Goal: Task Accomplishment & Management: Use online tool/utility

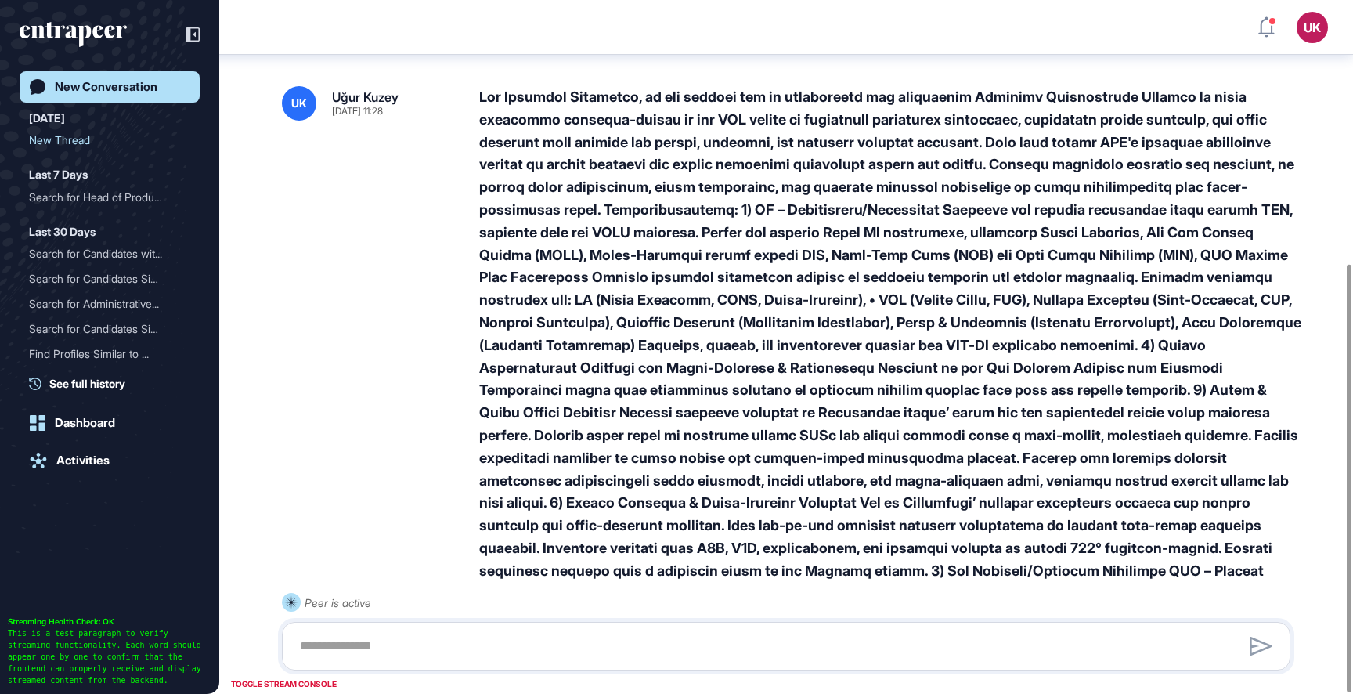
scroll to position [426, 0]
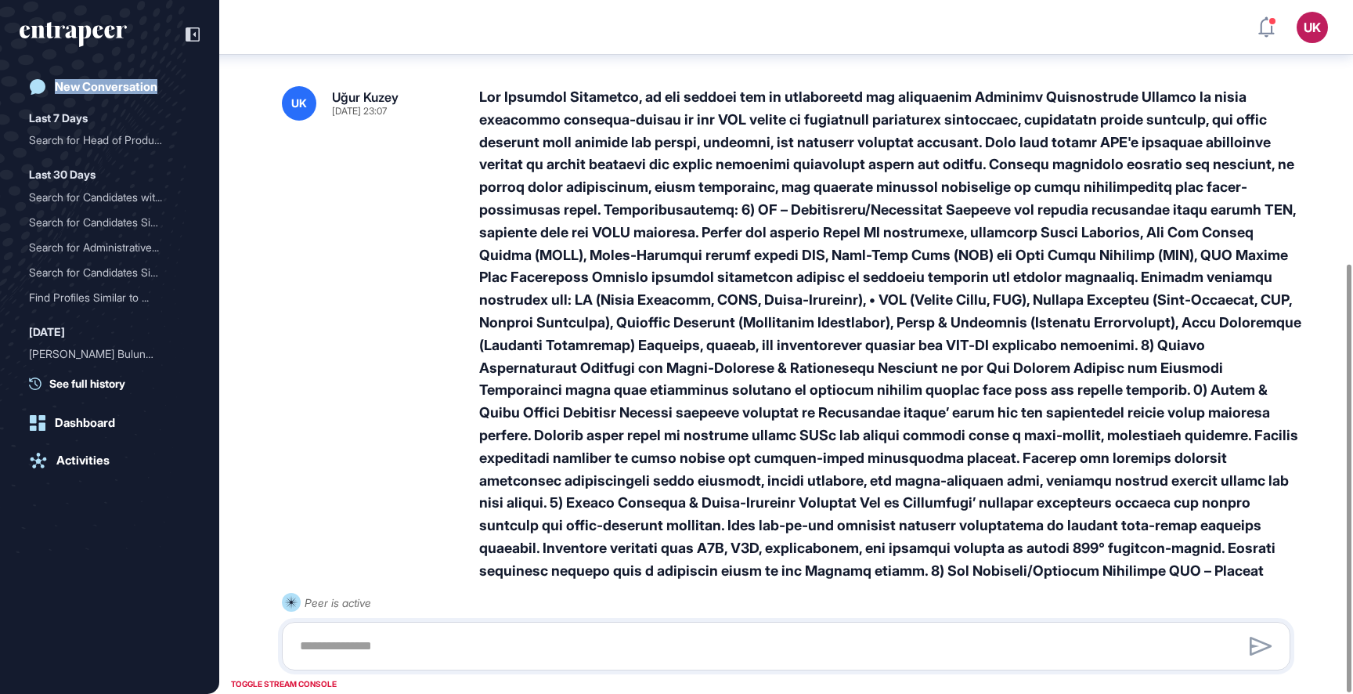
scroll to position [426, 0]
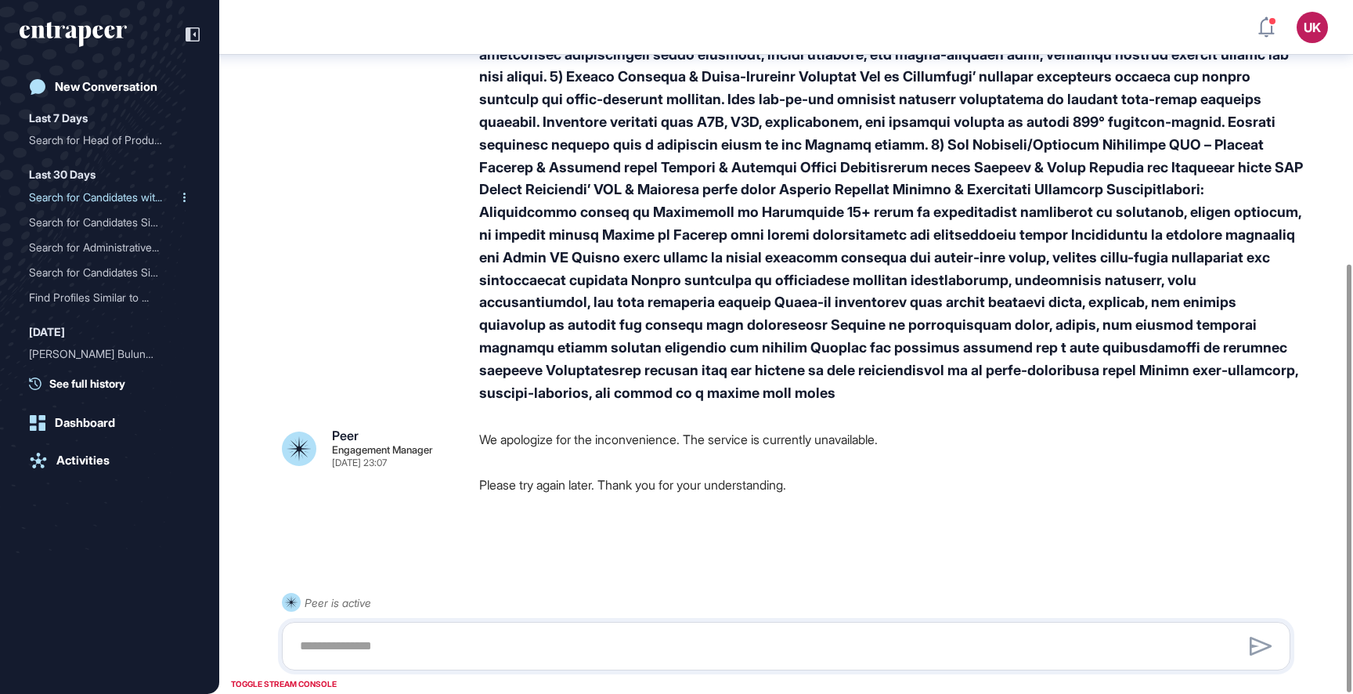
click at [122, 194] on div "Search for Candidates wit..." at bounding box center [103, 197] width 149 height 25
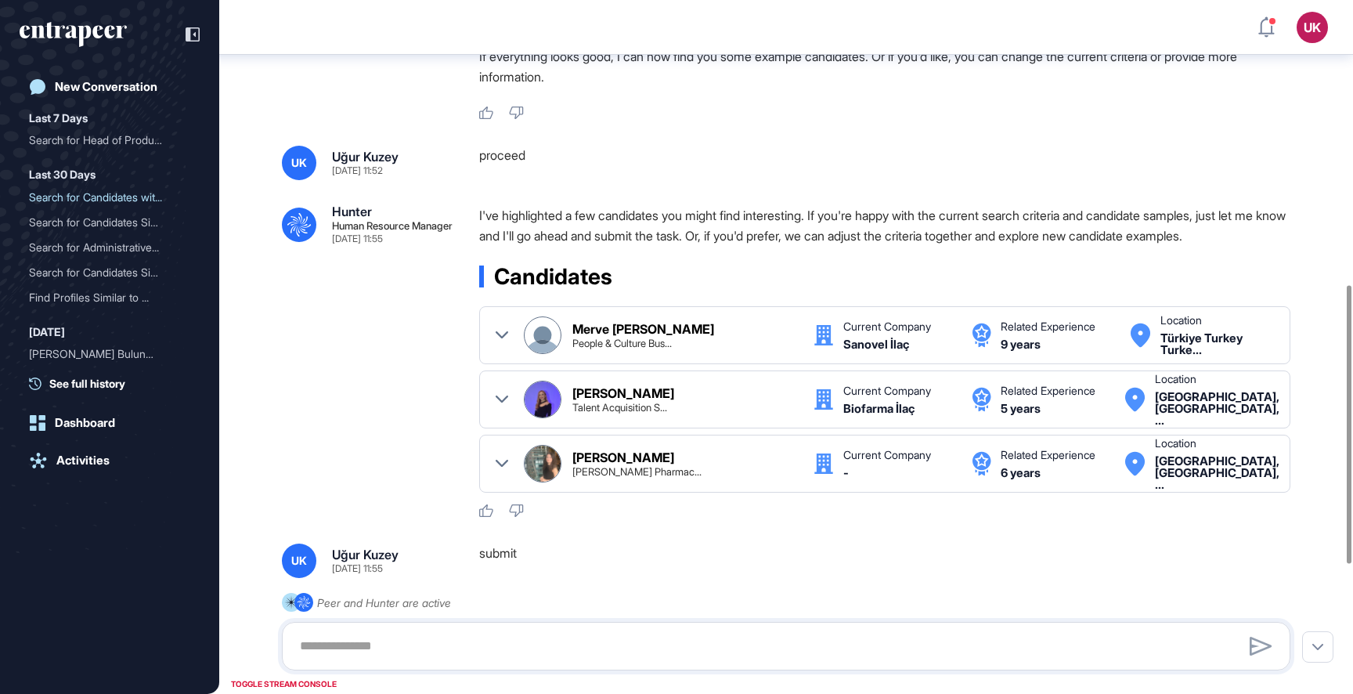
scroll to position [707, 0]
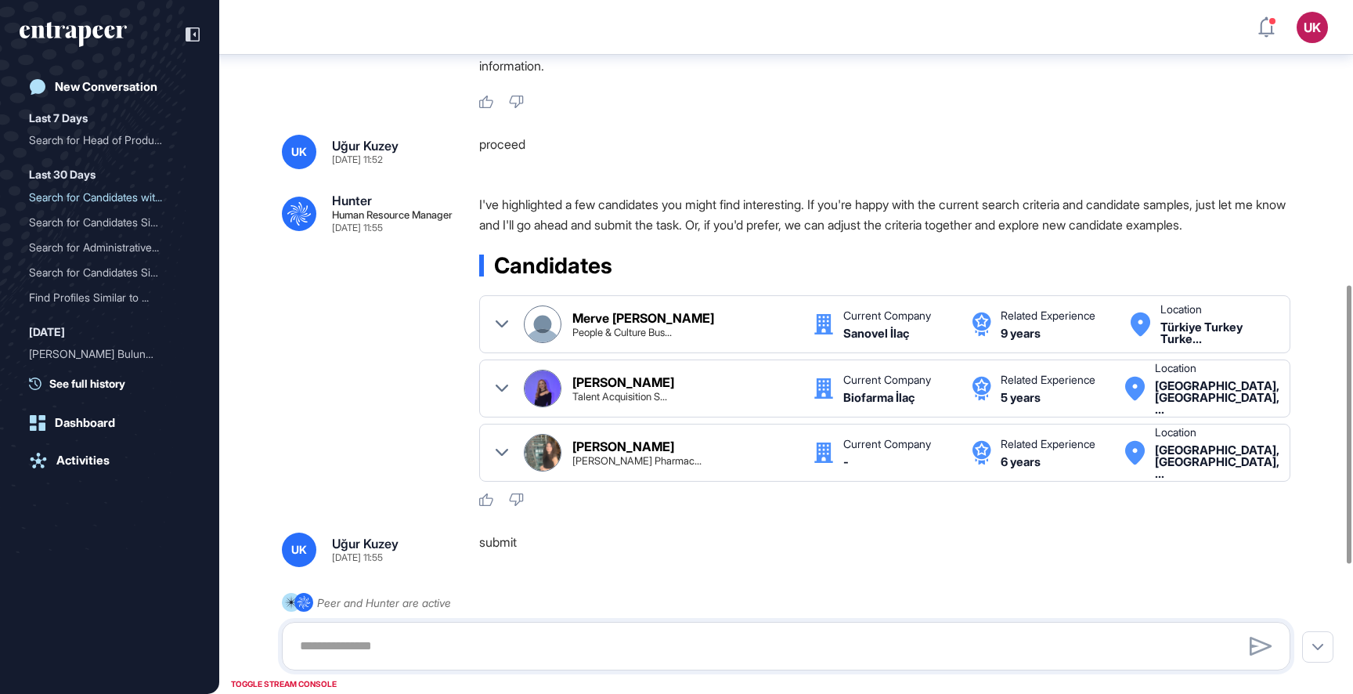
click at [497, 319] on icon at bounding box center [502, 324] width 13 height 13
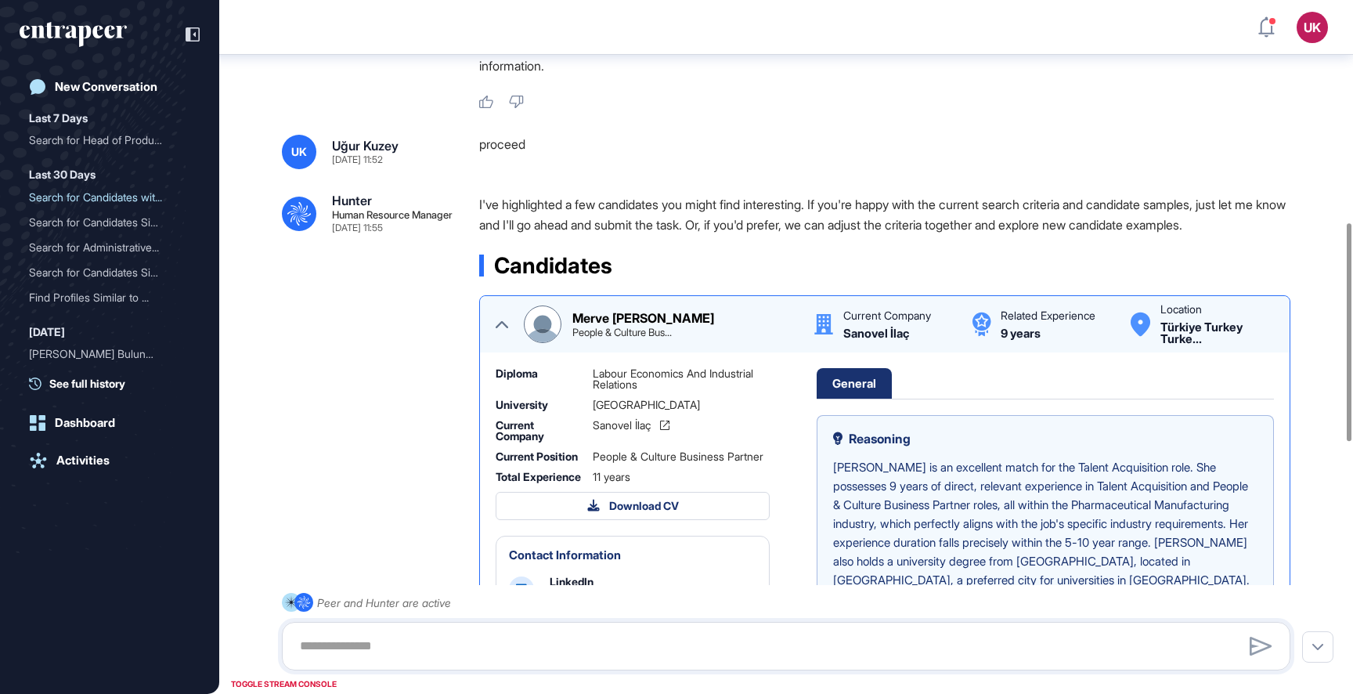
click at [497, 319] on icon at bounding box center [502, 324] width 13 height 13
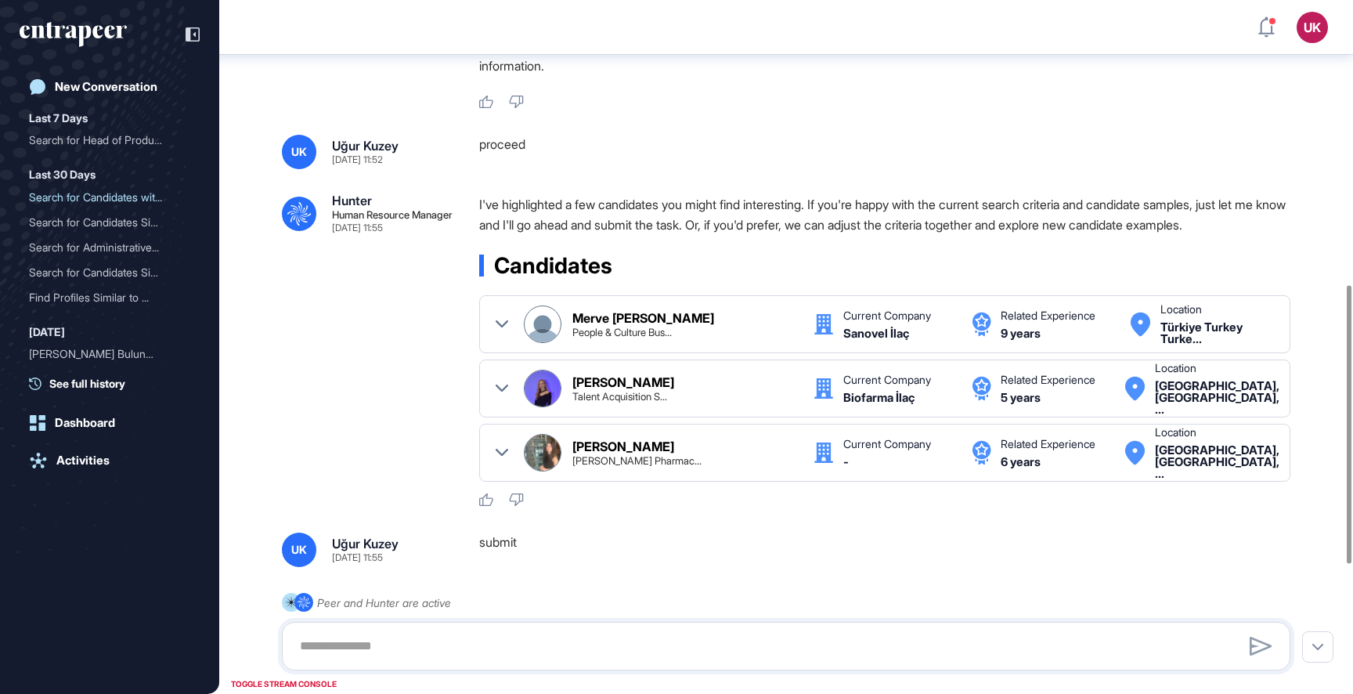
click at [543, 330] on img at bounding box center [543, 324] width 36 height 36
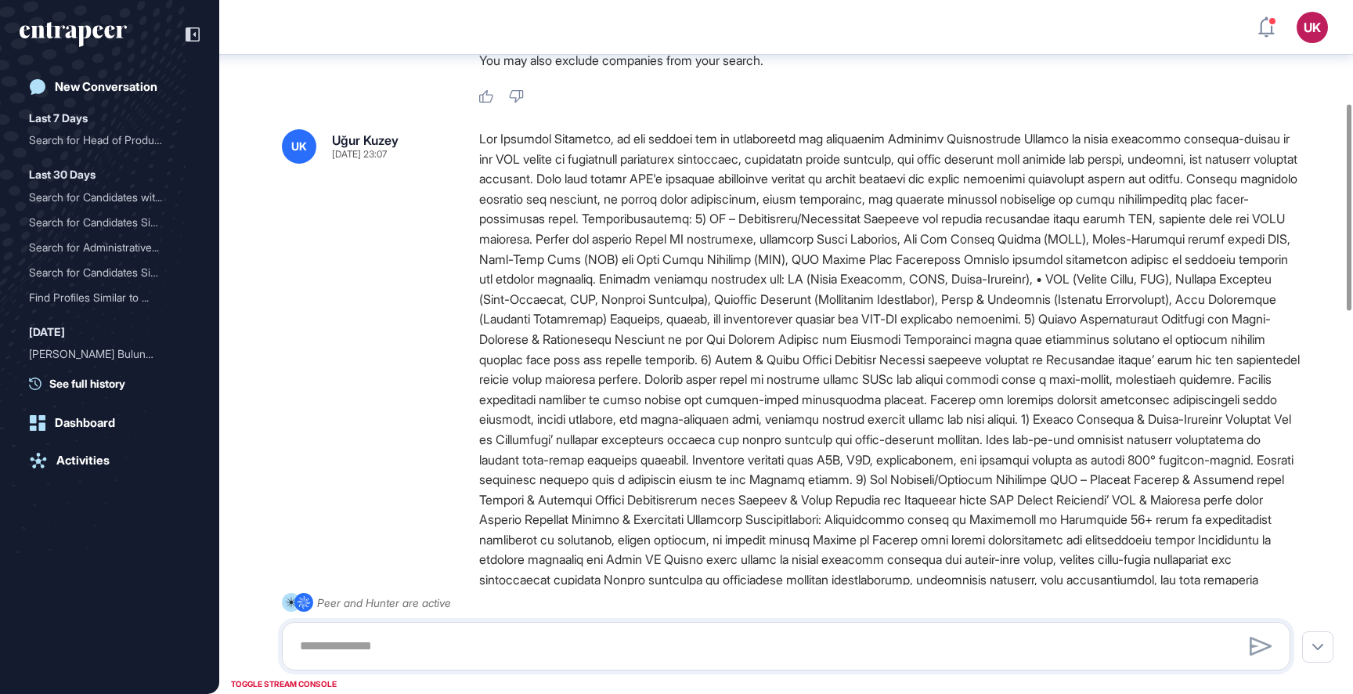
scroll to position [347, 0]
